Goal: Use online tool/utility: Use online tool/utility

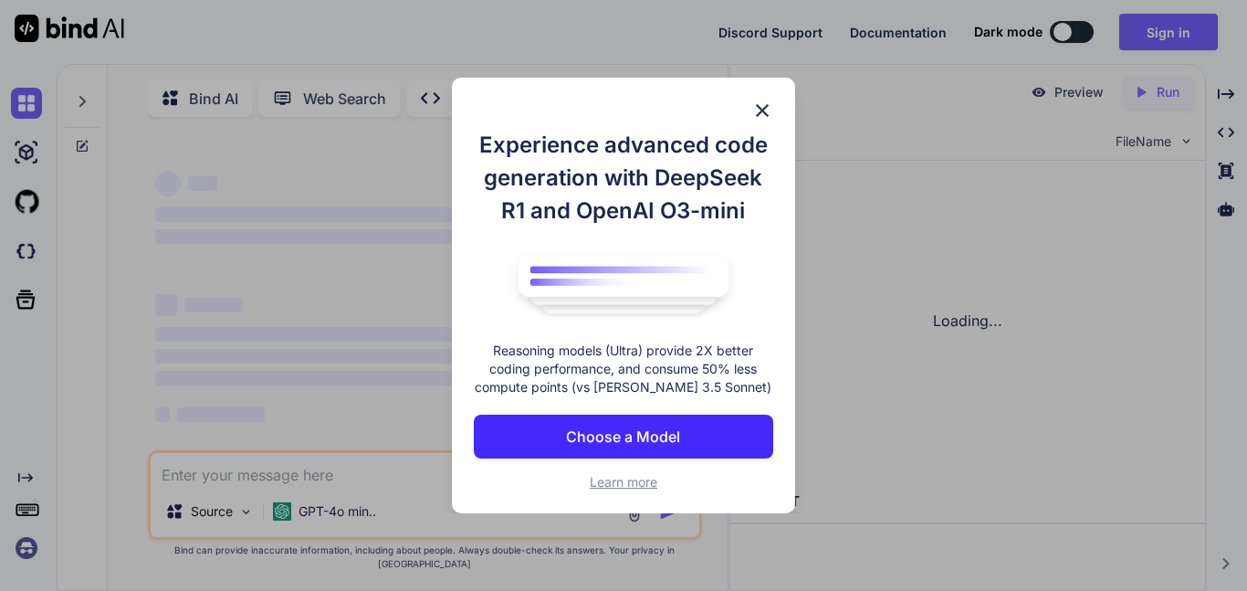
type textarea "x"
click at [761, 95] on div "Experience advanced code generation with DeepSeek R1 and OpenAI O3-mini Reasoni…" at bounding box center [623, 296] width 343 height 436
click at [763, 100] on img at bounding box center [762, 110] width 22 height 22
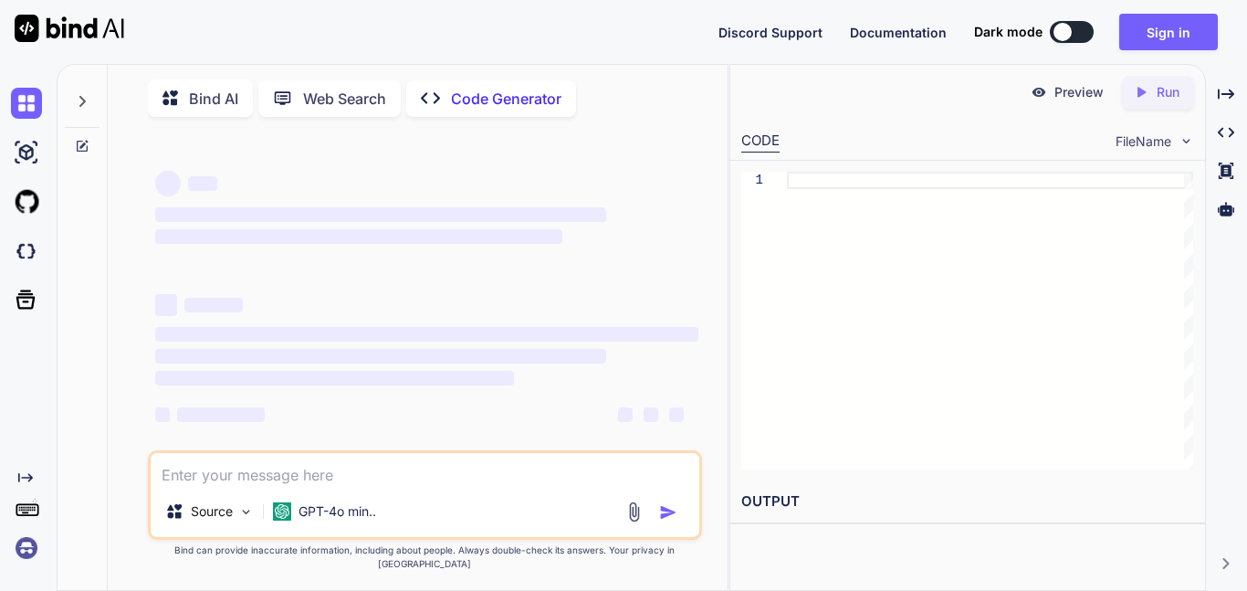
click at [528, 486] on textarea at bounding box center [425, 469] width 549 height 33
paste textarea "document.title = "New Tab Title";"
type textarea "document.title = "New Tab Title";"
drag, startPoint x: 537, startPoint y: 526, endPoint x: 333, endPoint y: 540, distance: 204.1
click at [340, 537] on div "Source GPT-4o min.." at bounding box center [425, 515] width 549 height 44
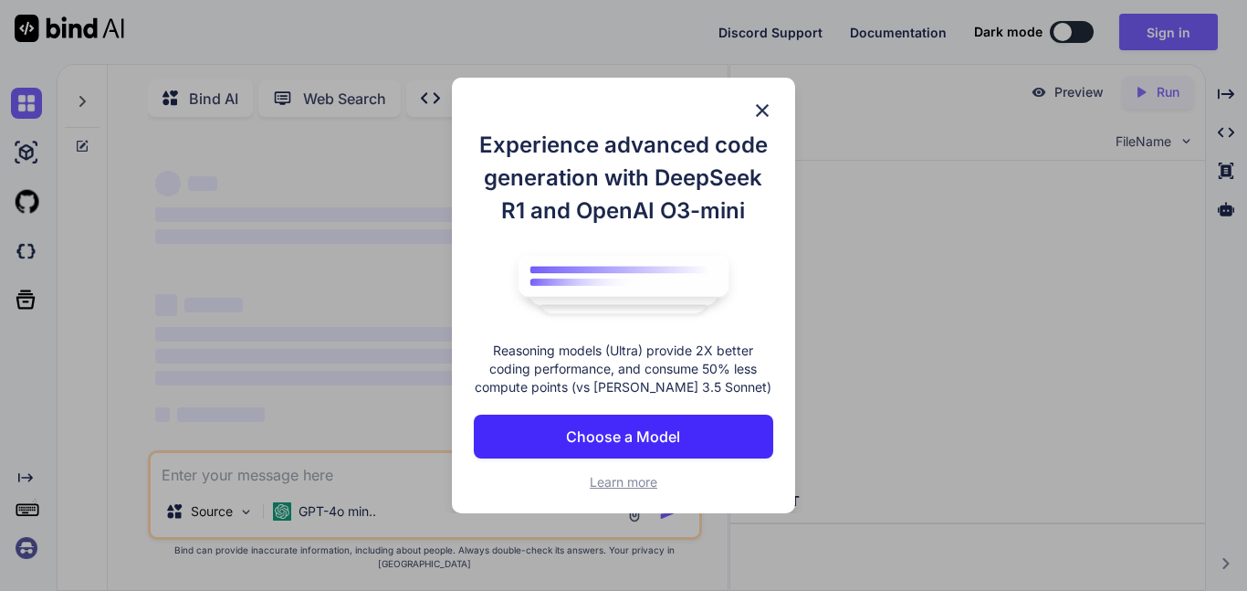
type textarea "x"
click at [656, 418] on button "Choose a Model" at bounding box center [623, 436] width 299 height 44
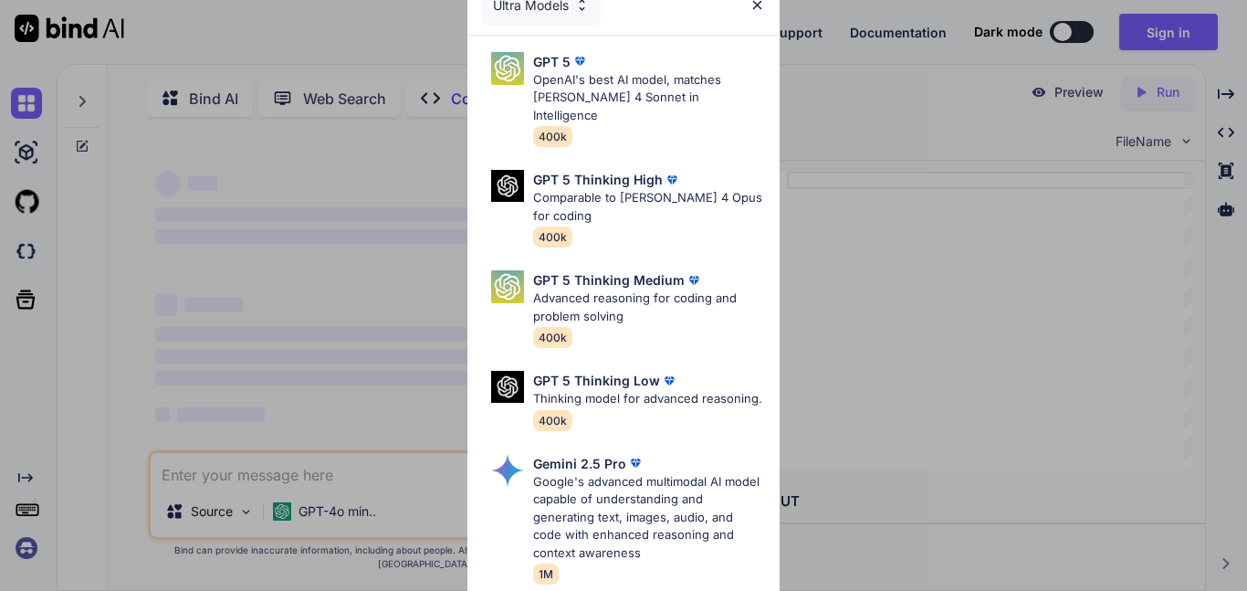
click at [689, 21] on div "Ultra Models" at bounding box center [623, 5] width 312 height 58
click at [626, 88] on p "OpenAI's best AI model, matches Claude 4 Sonnet in Intelligence" at bounding box center [649, 98] width 232 height 54
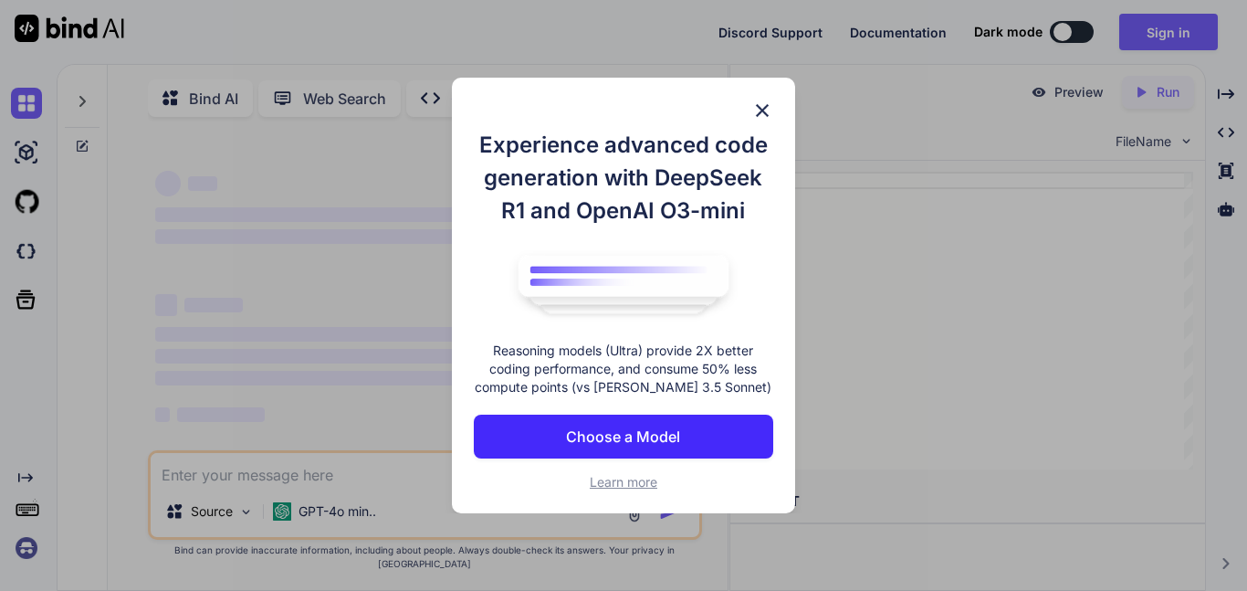
click at [709, 433] on button "Choose a Model" at bounding box center [623, 436] width 299 height 44
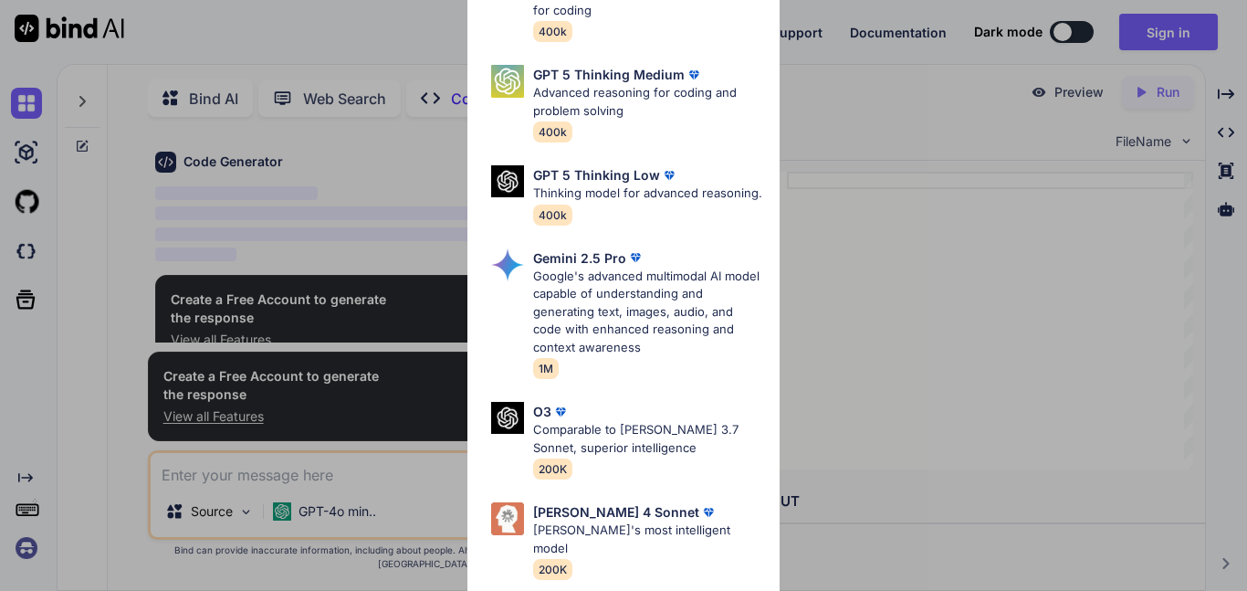
scroll to position [7, 0]
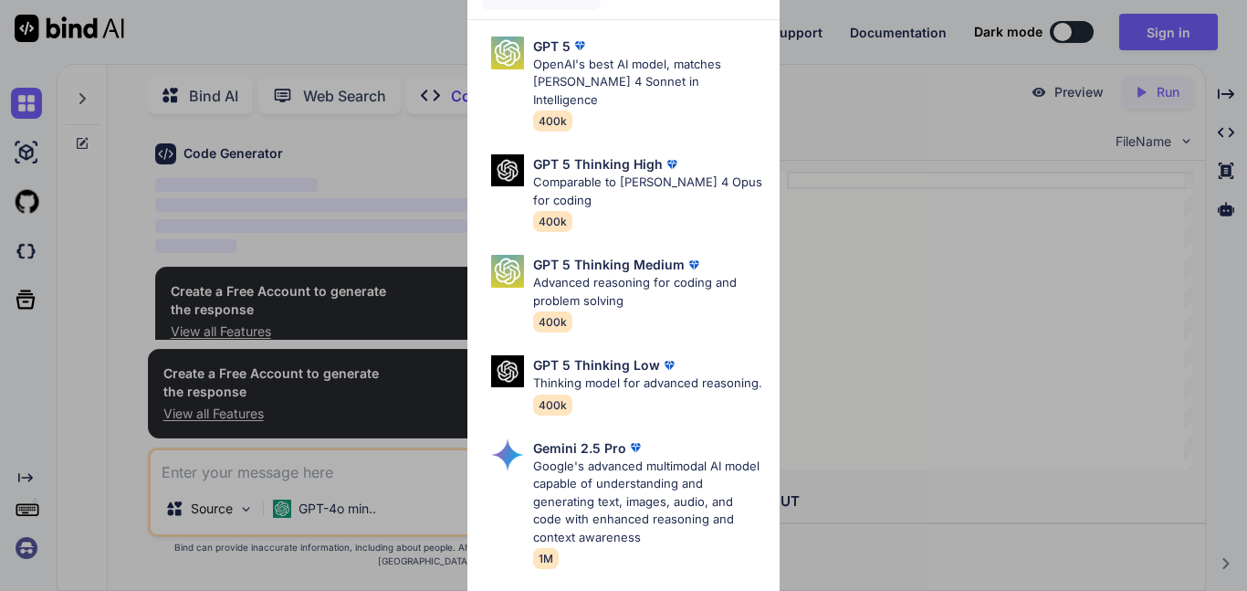
scroll to position [18, 0]
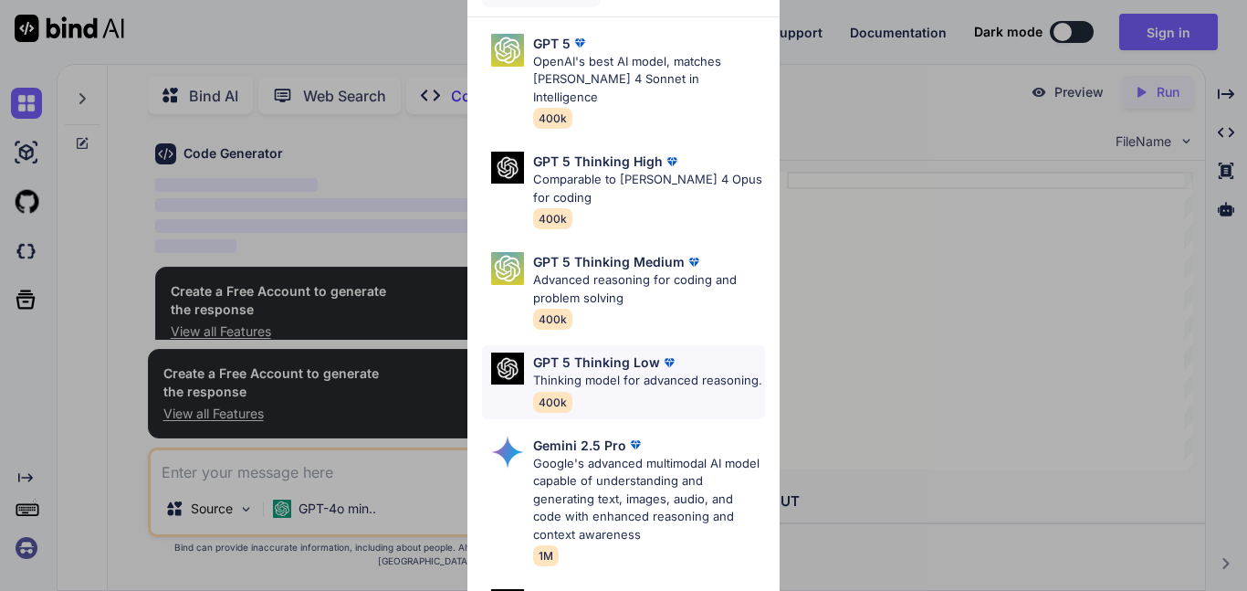
click at [644, 372] on p "Thinking model for advanced reasoning." at bounding box center [647, 381] width 229 height 18
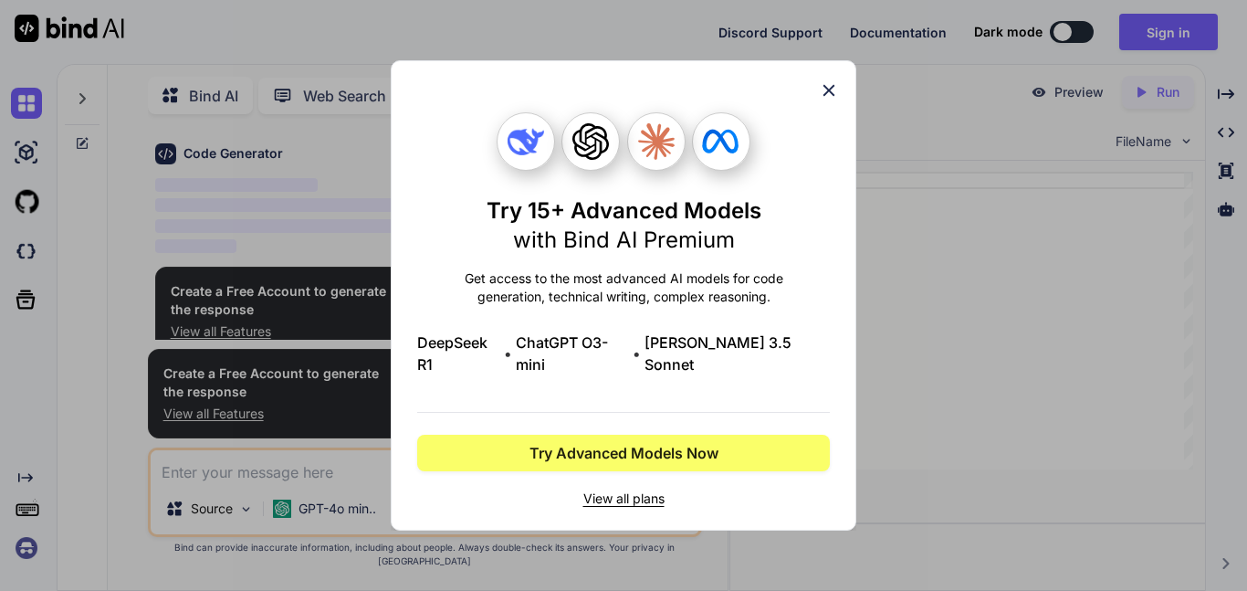
scroll to position [0, 0]
click at [669, 489] on span "View all plans" at bounding box center [623, 498] width 413 height 18
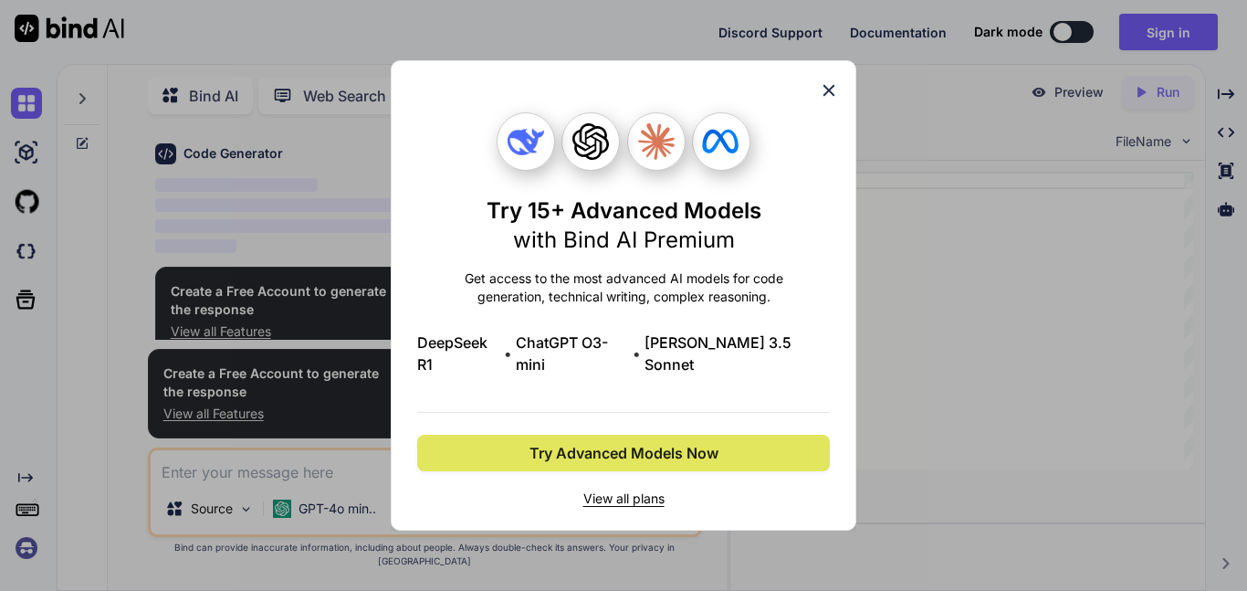
click at [714, 447] on span "Try Advanced Models Now" at bounding box center [623, 453] width 189 height 22
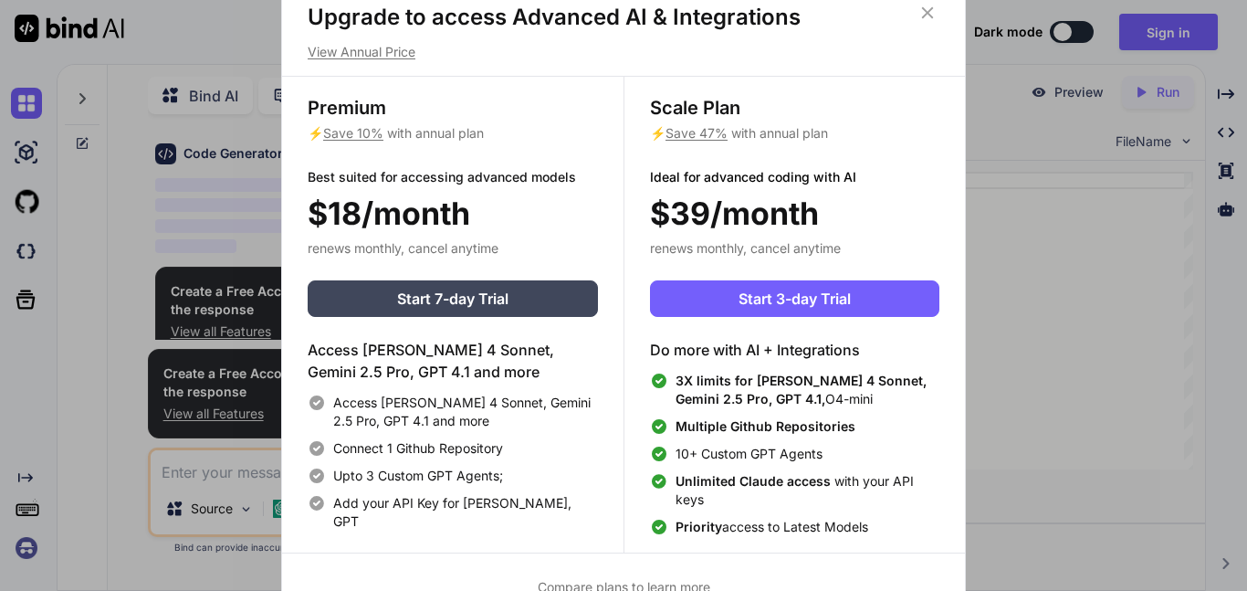
click at [923, 16] on icon at bounding box center [927, 13] width 20 height 20
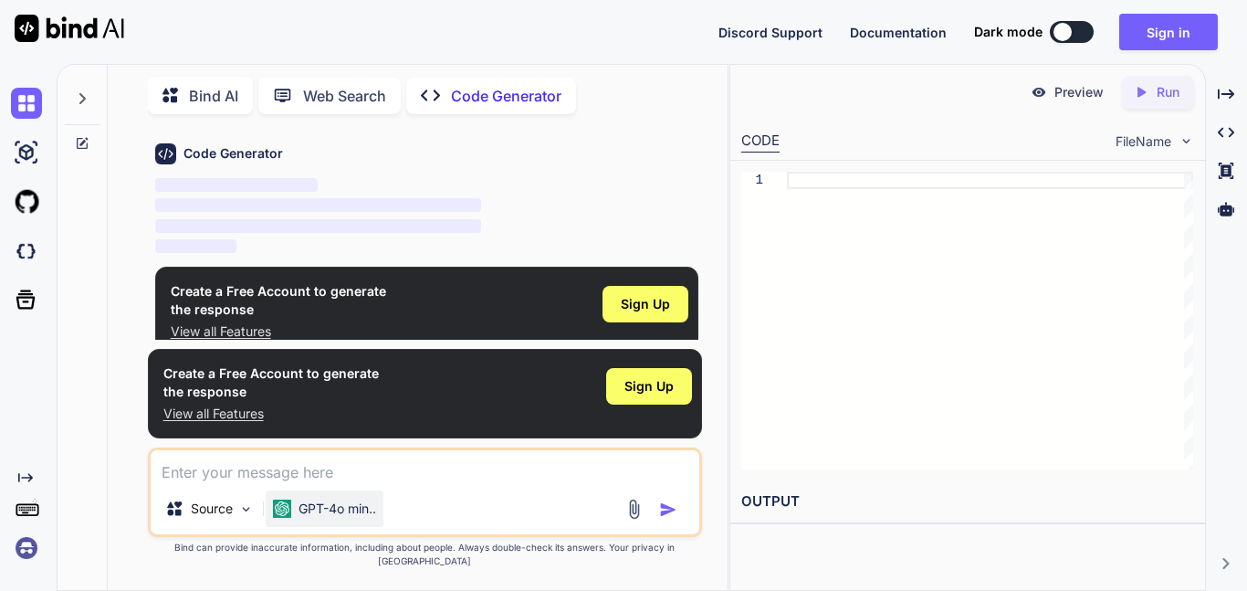
click at [355, 527] on div "GPT-4o min.." at bounding box center [325, 508] width 118 height 37
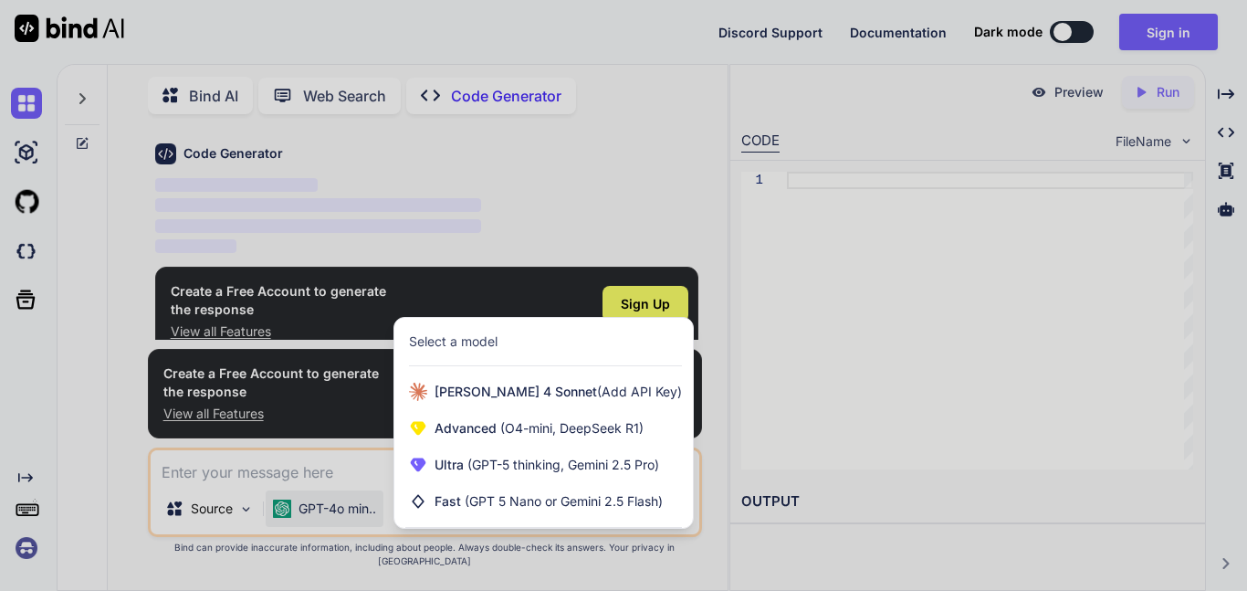
click at [359, 526] on div at bounding box center [623, 295] width 1247 height 591
type textarea "x"
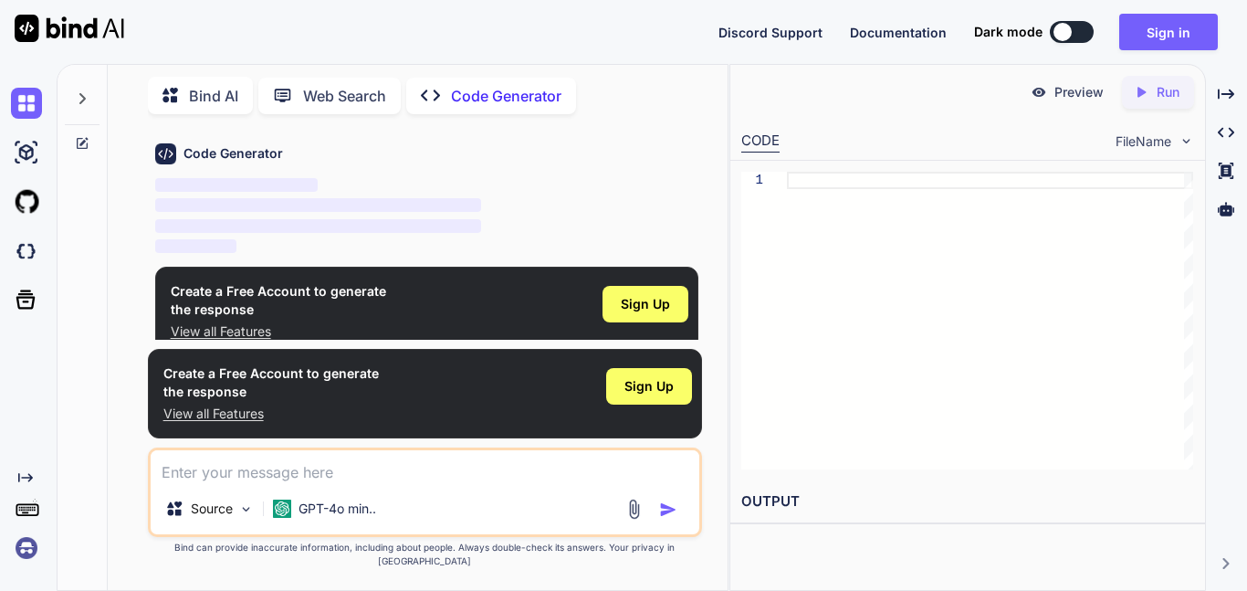
click at [372, 483] on textarea at bounding box center [425, 466] width 549 height 33
type textarea "r"
type textarea "x"
click at [35, 202] on img at bounding box center [26, 201] width 31 height 31
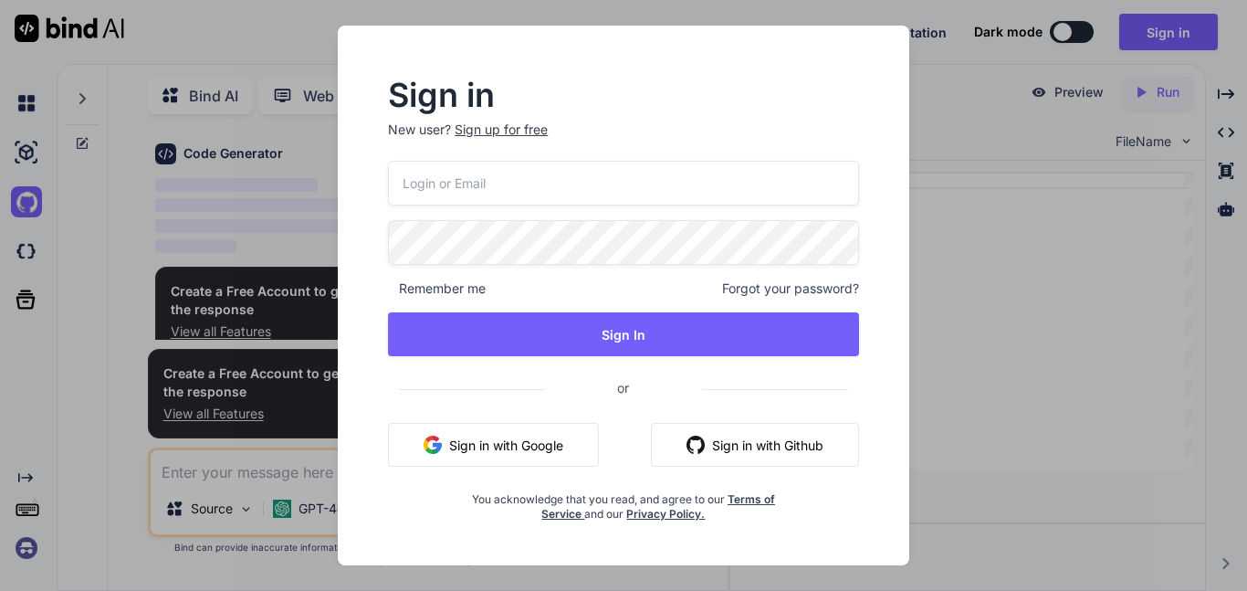
click at [1061, 305] on div "Sign in New user? Sign up for free Remember me Forgot your password? Sign In or…" at bounding box center [623, 295] width 1247 height 591
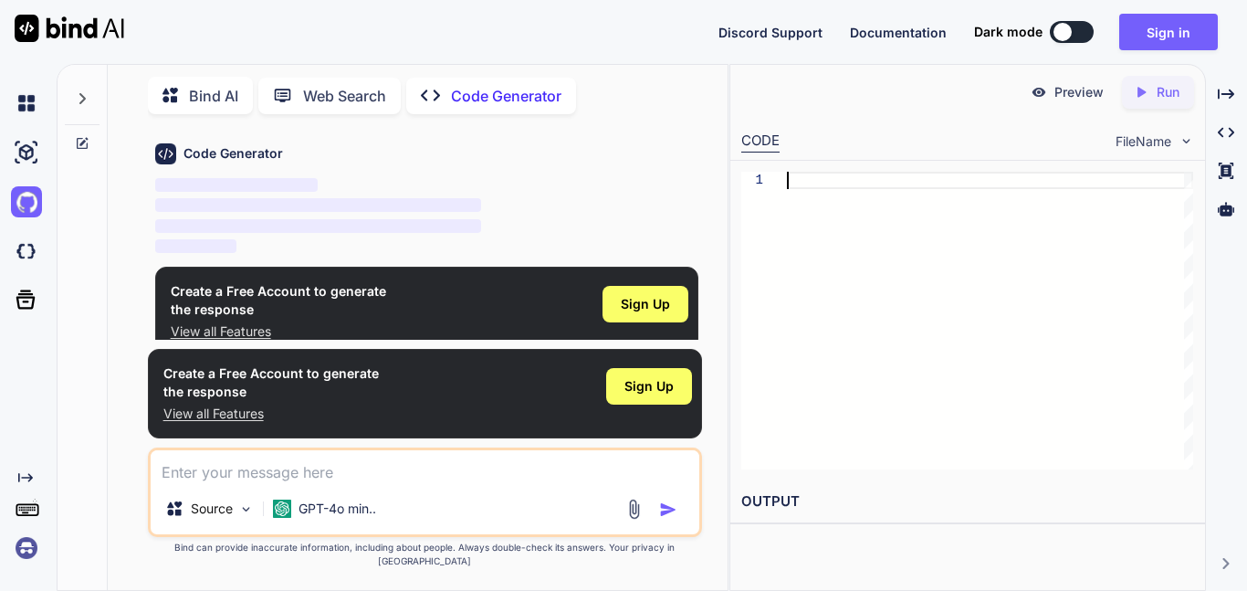
click at [533, 483] on textarea at bounding box center [425, 466] width 549 height 33
paste textarea "document.title = "New Tab Title";"
type textarea "document.title = "New Tab Title";"
type textarea "x"
type textarea "document.title = "New Tab Title";"
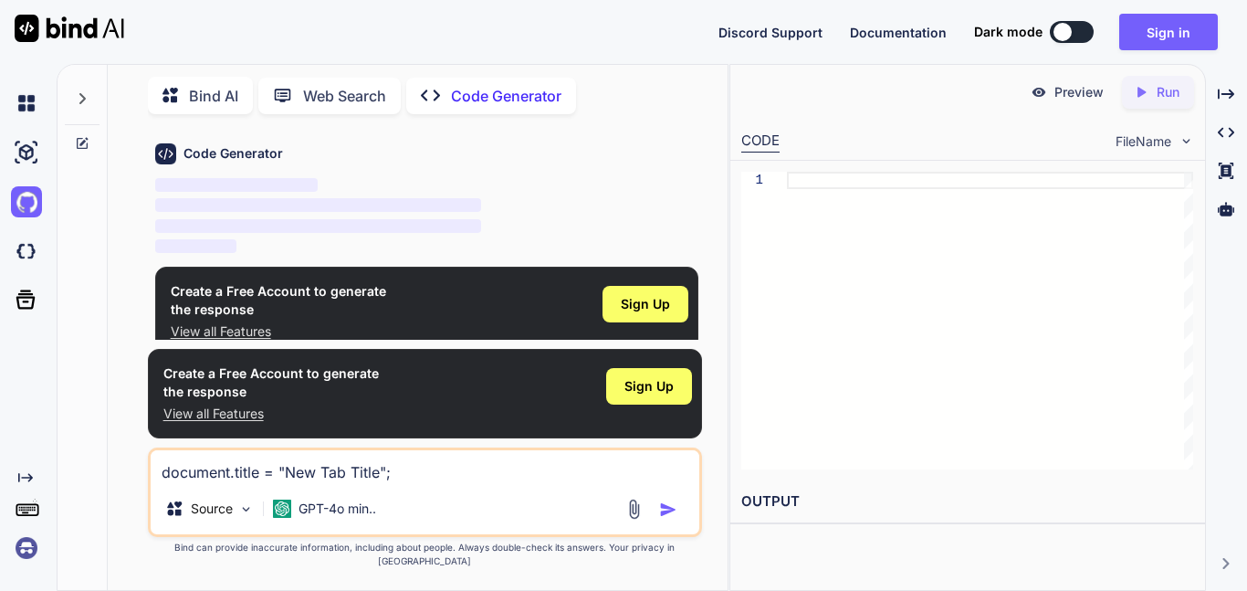
click at [667, 518] on img "button" at bounding box center [668, 509] width 18 height 18
click at [661, 518] on img "button" at bounding box center [668, 509] width 18 height 18
click at [673, 518] on img "button" at bounding box center [668, 509] width 18 height 18
click at [669, 517] on img "button" at bounding box center [668, 509] width 18 height 18
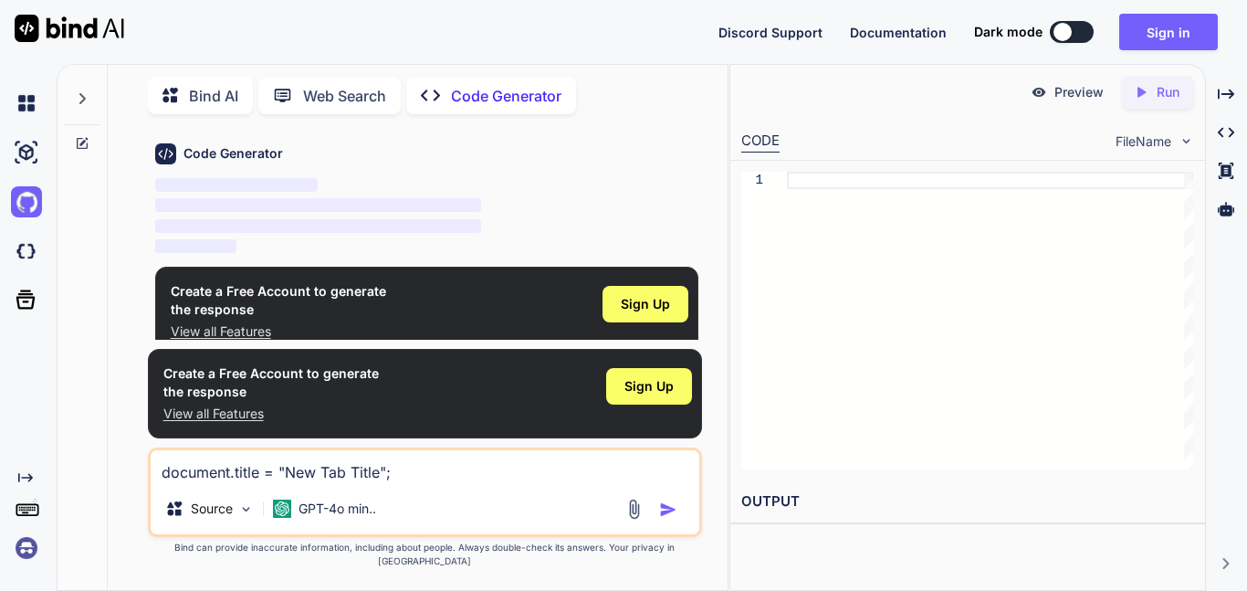
click at [707, 341] on div "You Generate Code document.title = "New Tab Title"; Code Generator ‌ ‌ ‌ ‌ Crea…" at bounding box center [424, 359] width 605 height 461
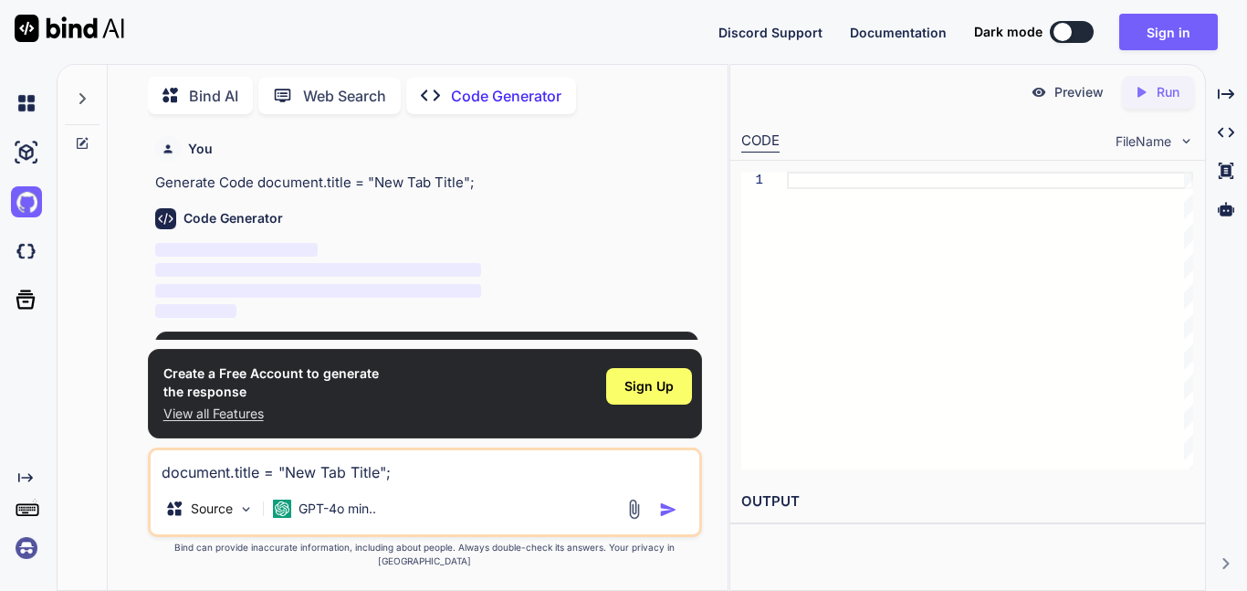
scroll to position [77, 0]
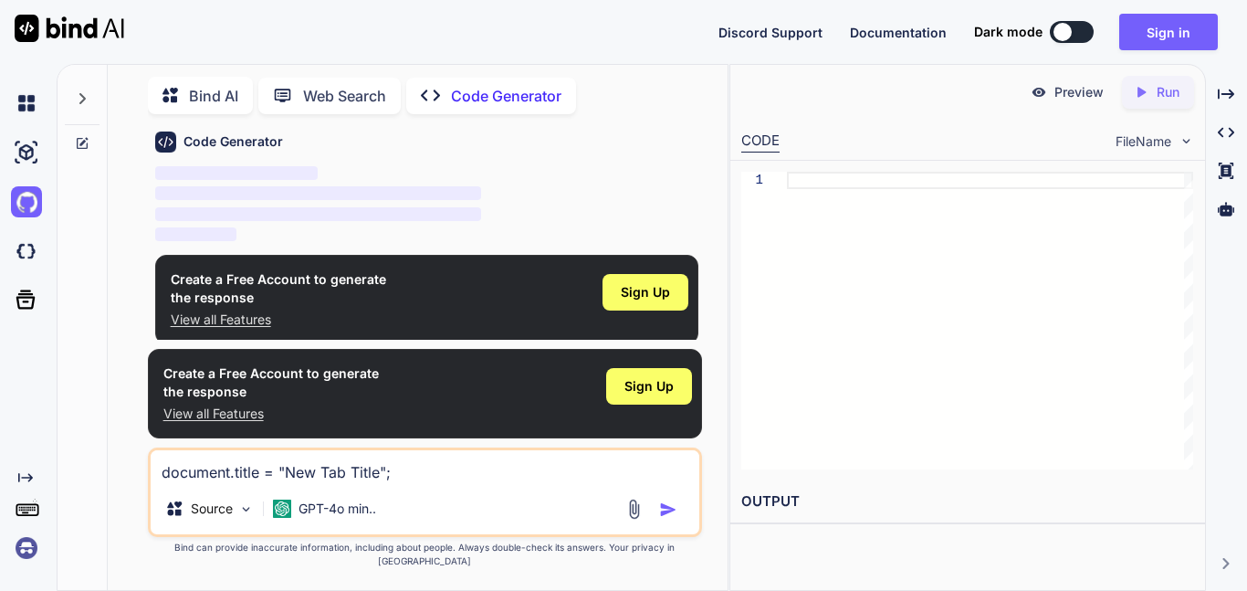
click at [662, 518] on img "button" at bounding box center [668, 509] width 18 height 18
click at [862, 203] on div at bounding box center [990, 321] width 406 height 298
type textarea "document.title = "New Tab Title";"
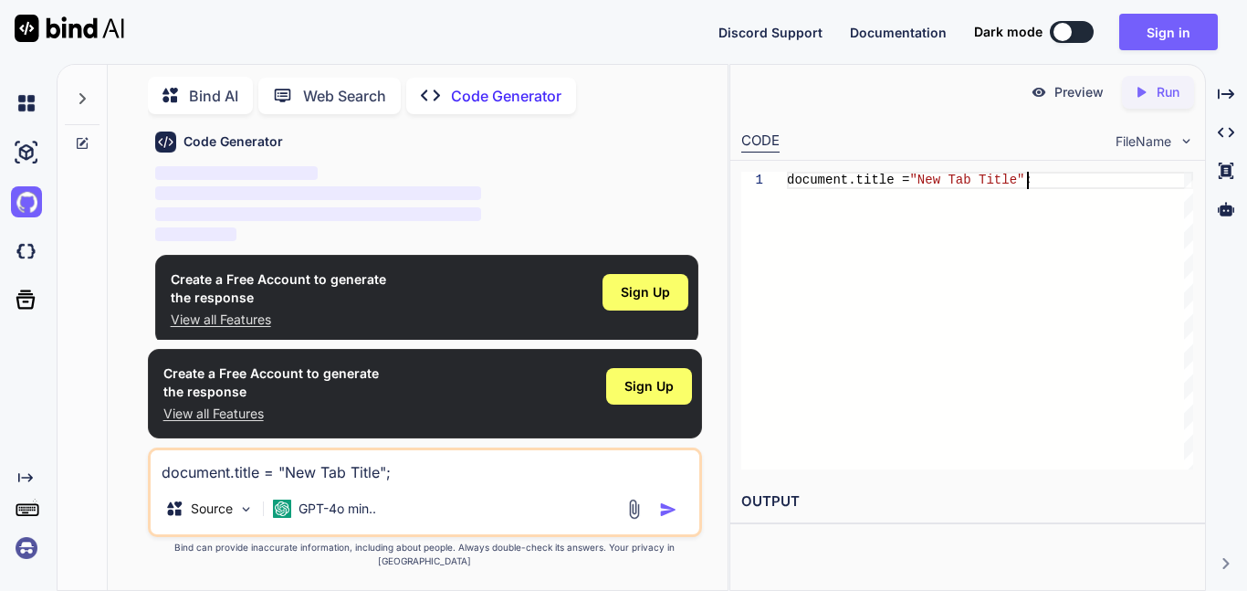
scroll to position [16, 0]
